Goal: Task Accomplishment & Management: Manage account settings

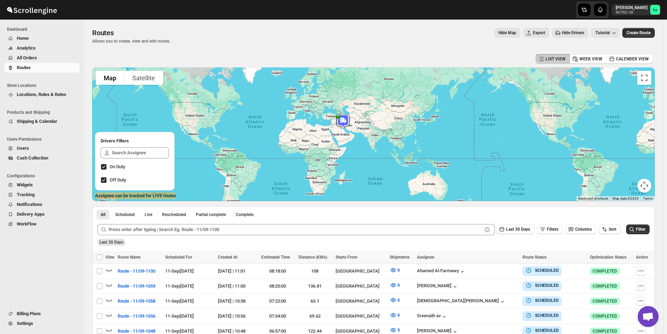
click at [35, 58] on span "All Orders" at bounding box center [27, 57] width 20 height 5
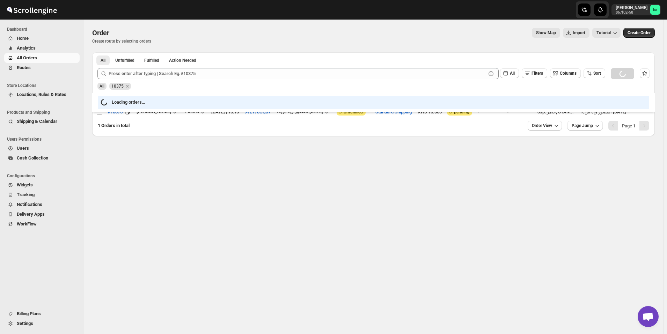
click at [35, 68] on span "Routes" at bounding box center [47, 67] width 61 height 7
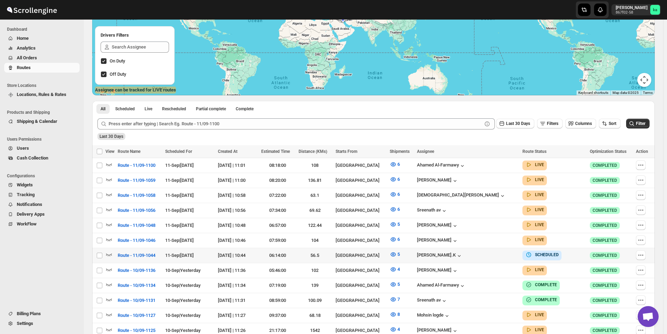
scroll to position [105, 0]
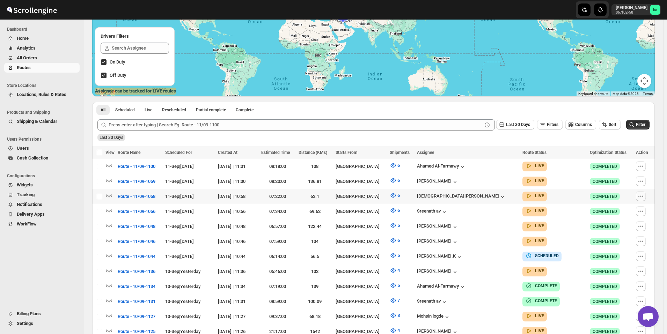
click at [644, 196] on icon "button" at bounding box center [640, 196] width 7 height 7
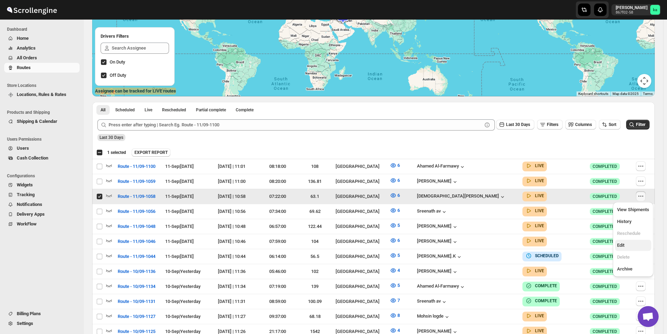
click at [626, 248] on span "Edit" at bounding box center [633, 245] width 32 height 7
checkbox input "false"
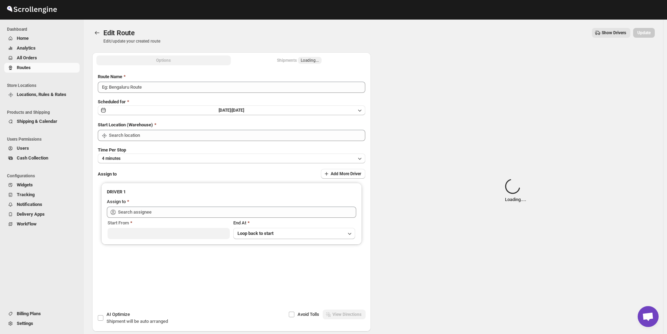
click at [295, 60] on div "Shipments Loading..." at bounding box center [299, 60] width 45 height 7
type input "Route - 11/09-1058"
type input "[GEOGRAPHIC_DATA]"
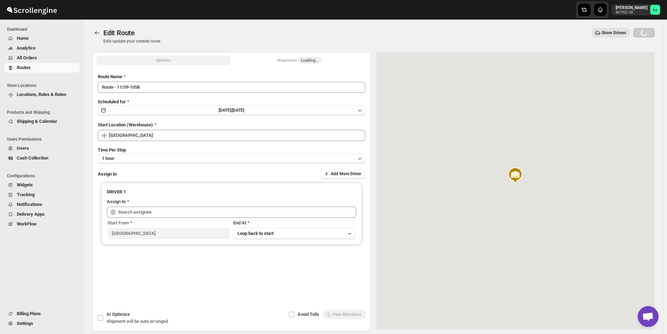
type input "[PERSON_NAME] ([EMAIL_ADDRESS][DOMAIN_NAME])"
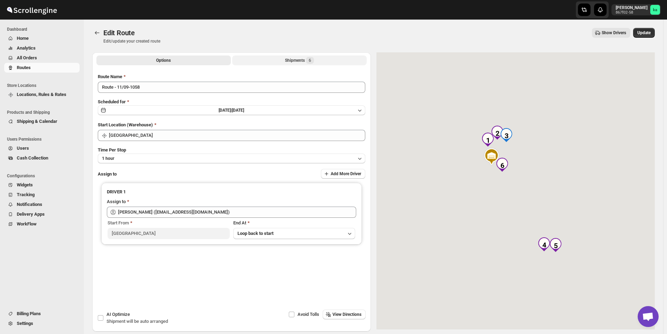
click at [297, 63] on div "Shipments 6" at bounding box center [299, 60] width 29 height 7
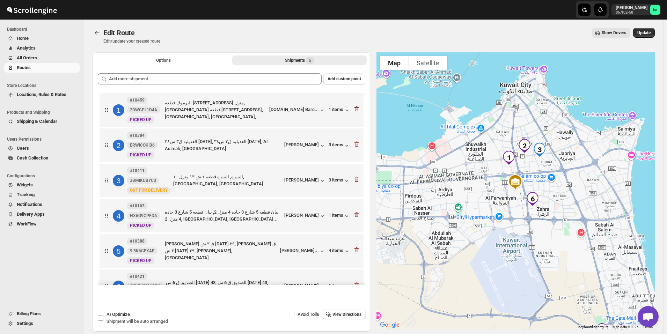
click at [356, 111] on icon "button" at bounding box center [356, 108] width 5 height 5
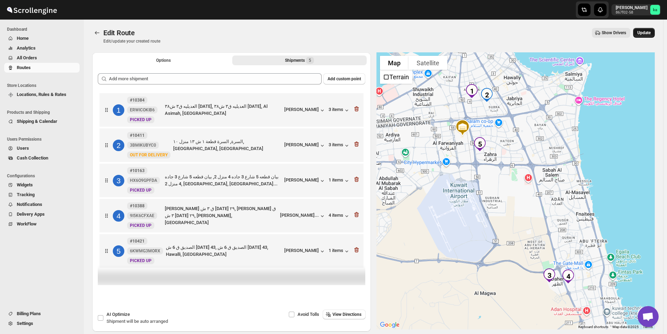
click at [648, 35] on span "Update" at bounding box center [643, 33] width 13 height 6
